Goal: Navigation & Orientation: Find specific page/section

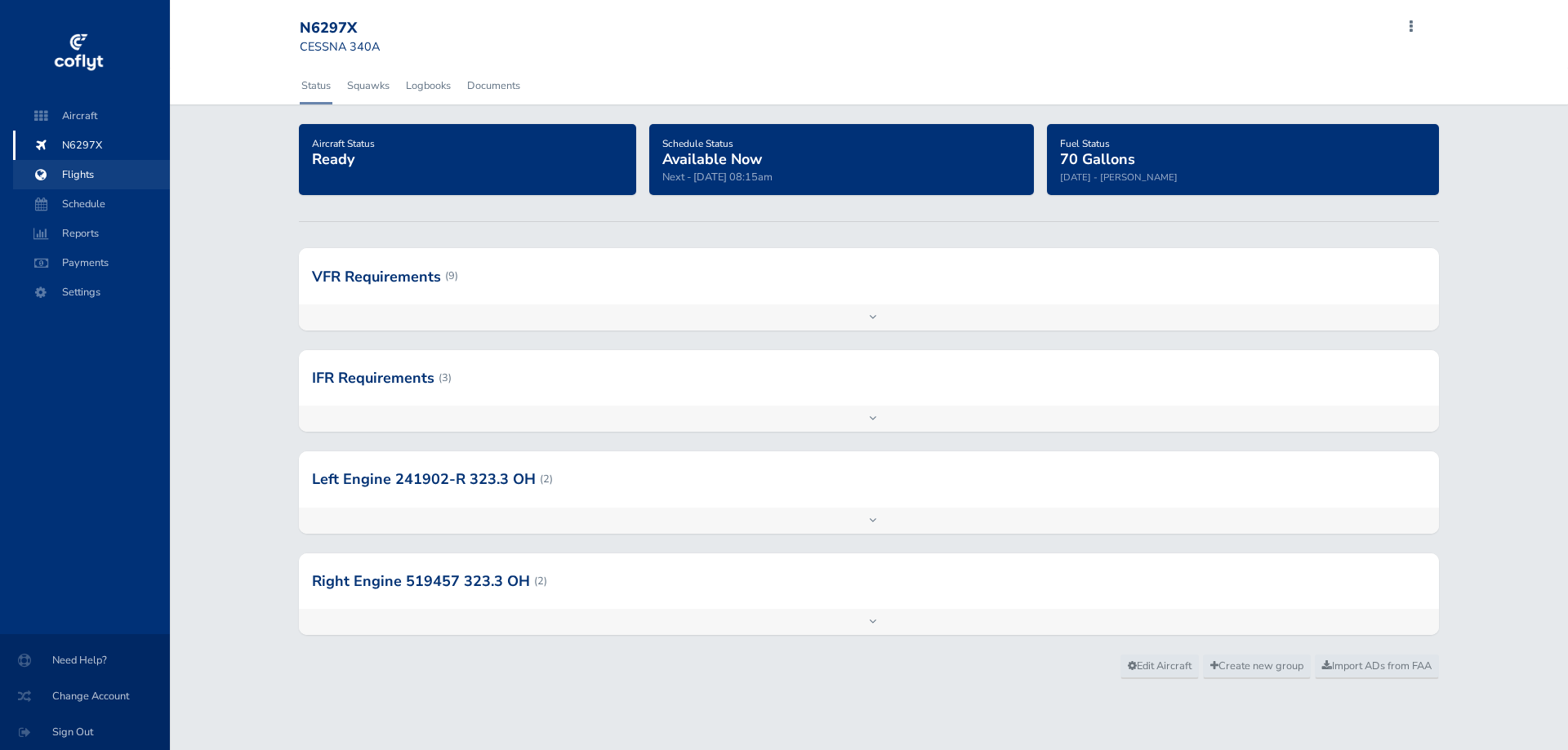
click at [95, 161] on span "Flights" at bounding box center [91, 175] width 124 height 29
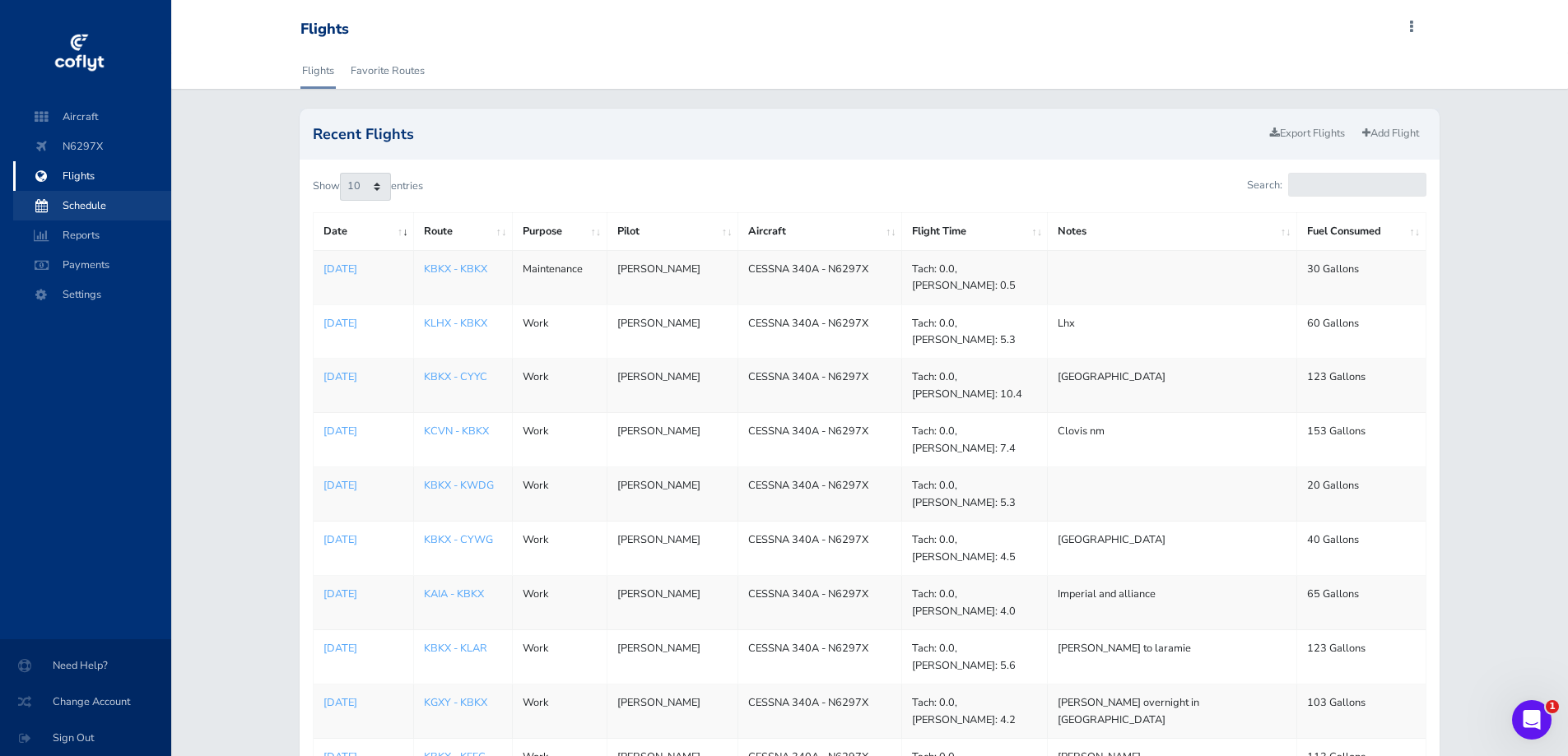
click at [76, 211] on span "Schedule" at bounding box center [92, 206] width 125 height 30
